Goal: Find specific page/section: Find specific page/section

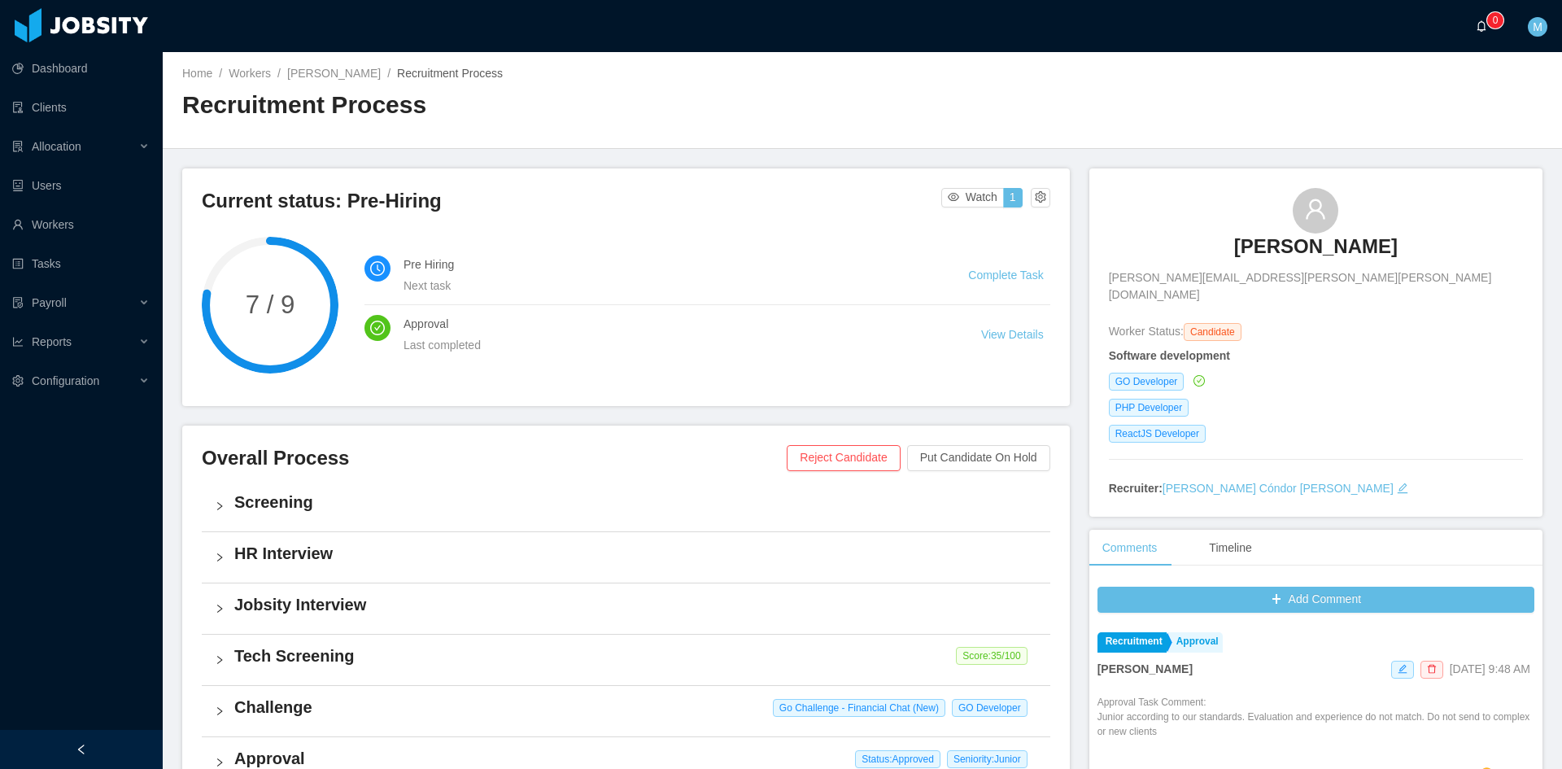
drag, startPoint x: 1478, startPoint y: 44, endPoint x: 1478, endPoint y: 33, distance: 11.4
click at [1478, 44] on a=83ded146-cd66-4514-80a8-9a7b1e1b5eb6/Matias%20Marin"] "0" at bounding box center [1486, 26] width 20 height 52
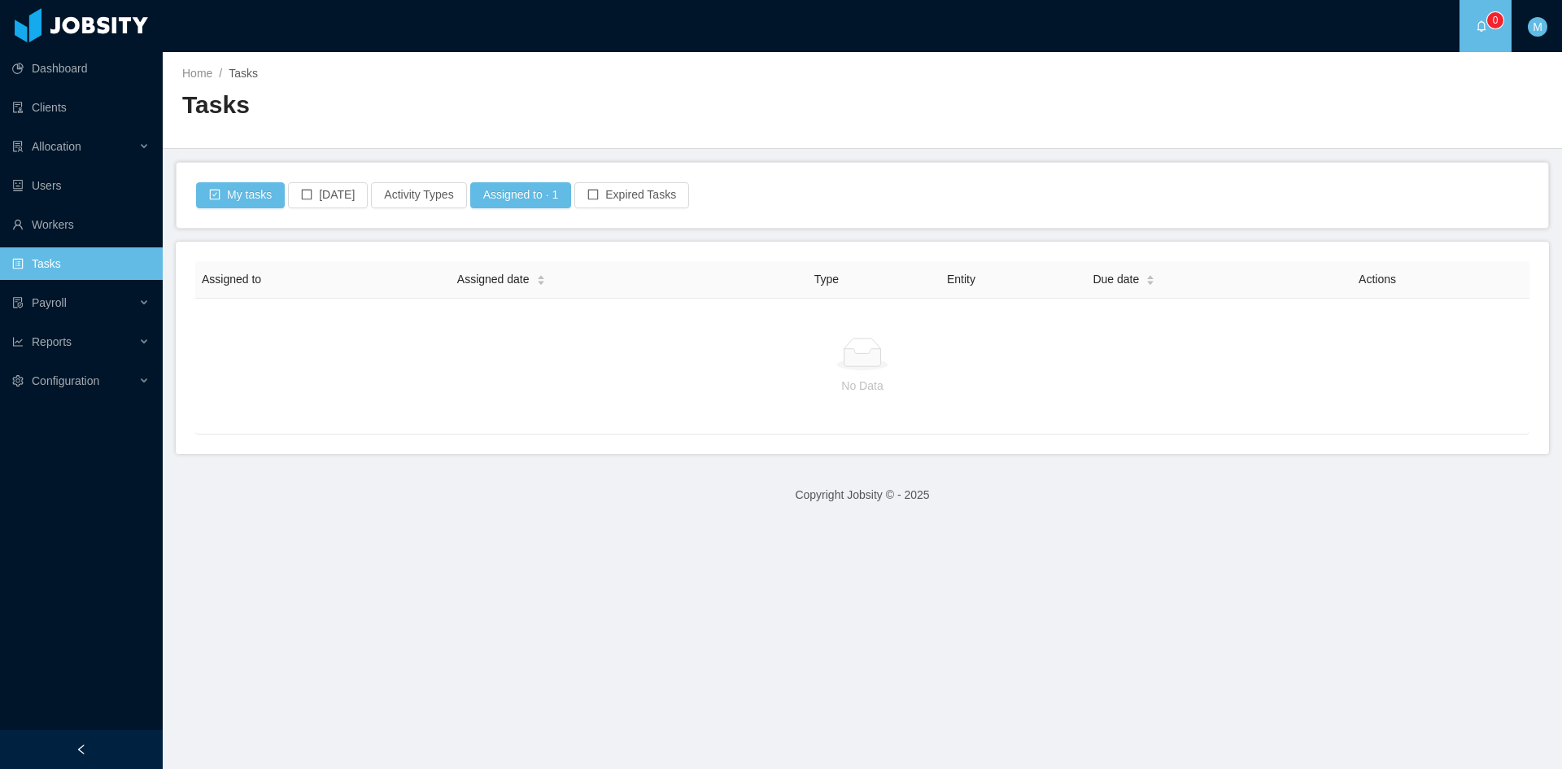
click at [295, 24] on div "··· 0 ··· M ···" at bounding box center [780, 26] width 1565 height 52
